Goal: Transaction & Acquisition: Download file/media

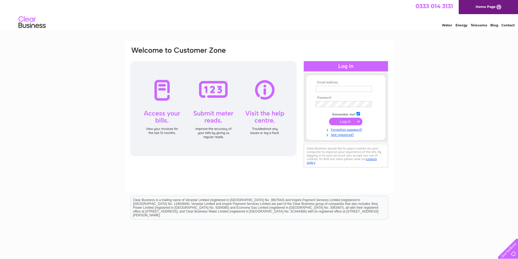
type input "info@balranaldhebrideanholidays.com"
click at [345, 122] on input "submit" at bounding box center [345, 122] width 33 height 8
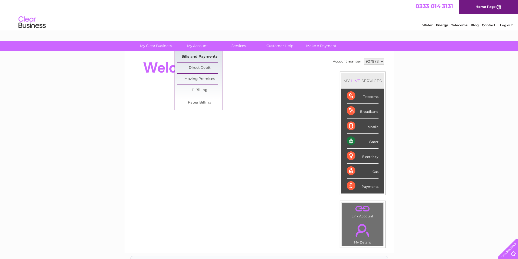
click at [202, 56] on link "Bills and Payments" at bounding box center [199, 56] width 45 height 11
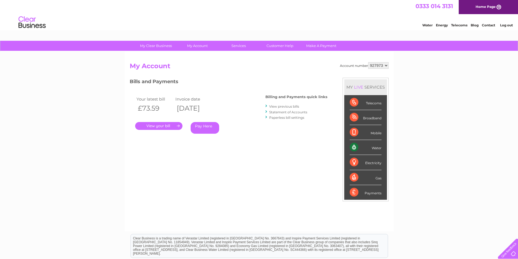
click at [165, 125] on link "." at bounding box center [158, 126] width 47 height 8
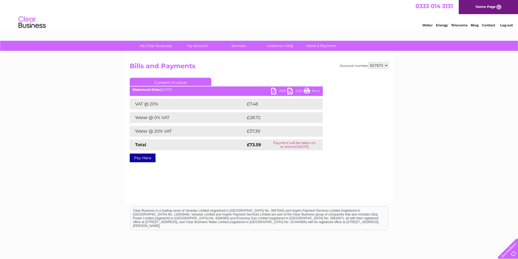
click at [280, 90] on link "PDF" at bounding box center [279, 92] width 16 height 8
